Goal: Navigation & Orientation: Find specific page/section

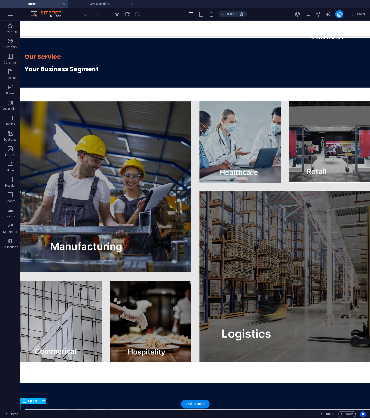
scroll to position [707, 0]
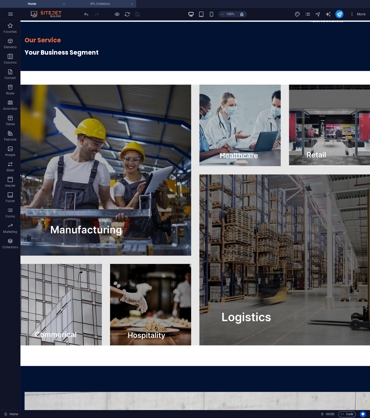
click at [94, 4] on h4 "3PL Colletions" at bounding box center [102, 4] width 68 height 6
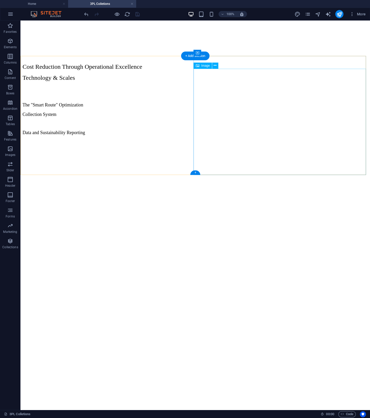
scroll to position [0, 0]
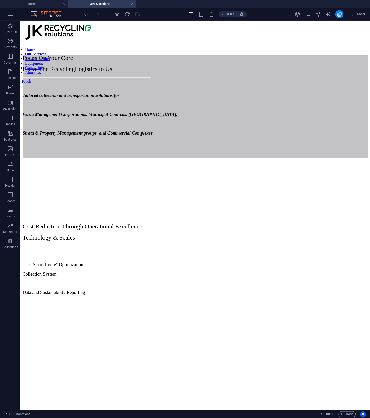
click at [102, 6] on h4 "3PL Colletions" at bounding box center [102, 4] width 68 height 6
click at [92, 2] on h4 "3PL Colletions" at bounding box center [102, 4] width 68 height 6
click at [27, 5] on h4 "Home" at bounding box center [34, 4] width 68 height 6
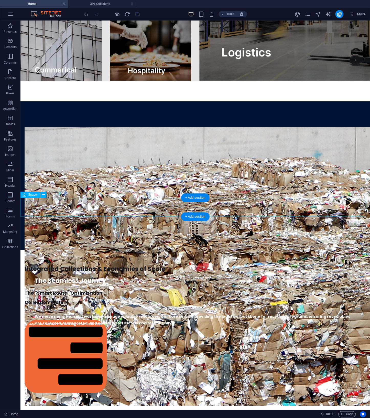
scroll to position [1236, 0]
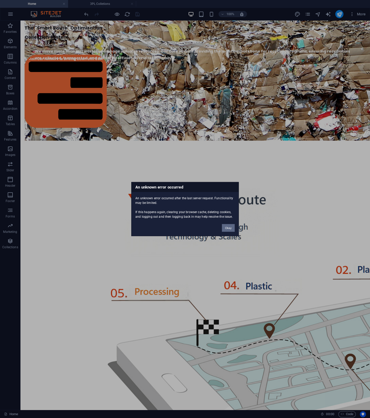
click at [230, 224] on button "Okay" at bounding box center [228, 228] width 13 height 8
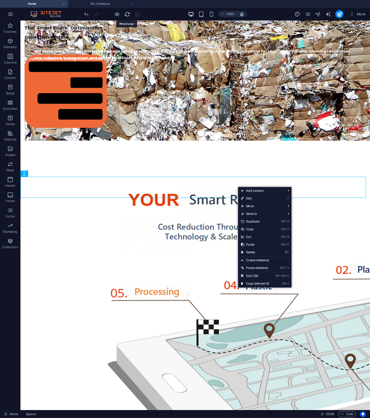
click at [126, 15] on icon "reload" at bounding box center [127, 14] width 6 height 6
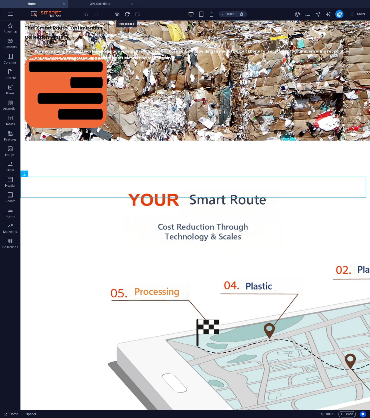
click at [126, 15] on icon "reload" at bounding box center [127, 14] width 6 height 6
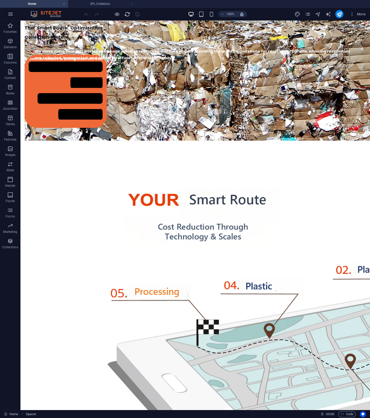
click at [130, 14] on icon "reload" at bounding box center [127, 14] width 6 height 6
click at [49, 3] on h4 "Home" at bounding box center [34, 4] width 68 height 6
click at [50, 3] on h4 "Home" at bounding box center [34, 4] width 68 height 6
